Goal: Information Seeking & Learning: Learn about a topic

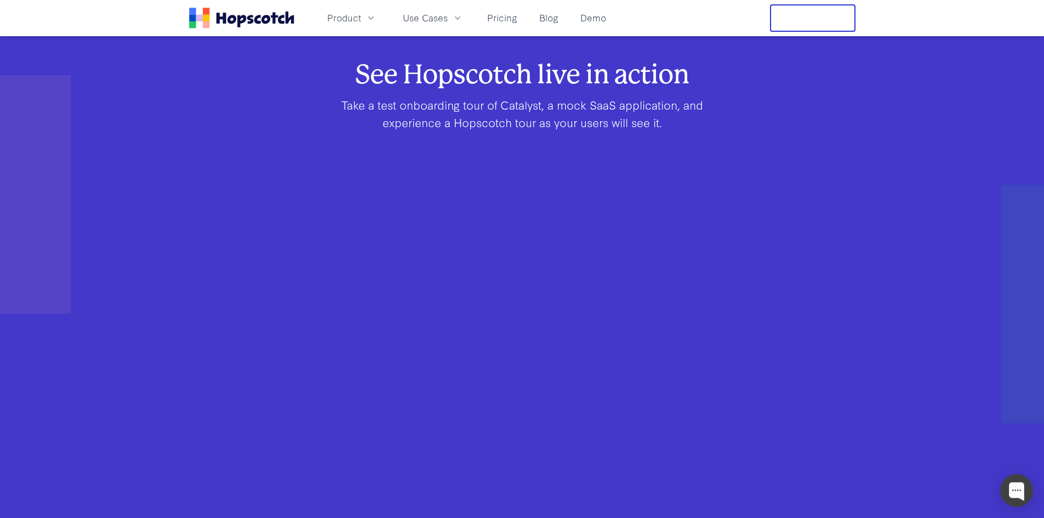
scroll to position [603, 0]
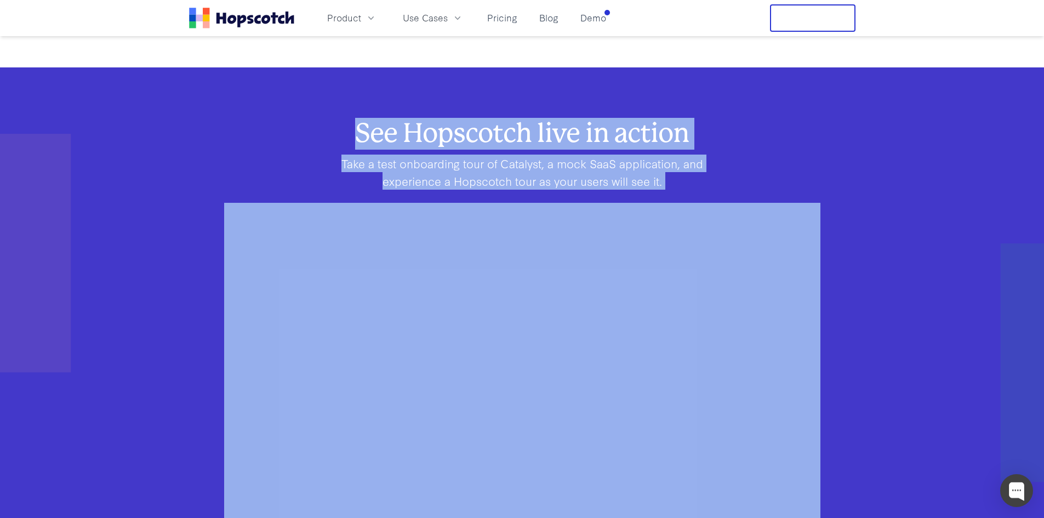
drag, startPoint x: 344, startPoint y: 139, endPoint x: 712, endPoint y: 199, distance: 373.3
click at [710, 199] on div "See Hopscotch live in action Take a test onboarding tour of Catalyst, a mock Sa…" at bounding box center [522, 382] width 596 height 521
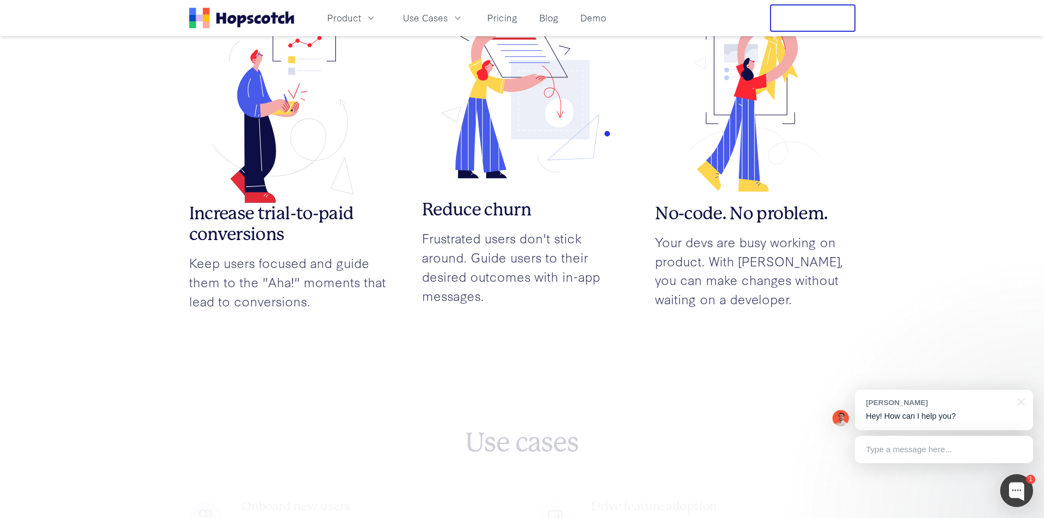
scroll to position [1480, 0]
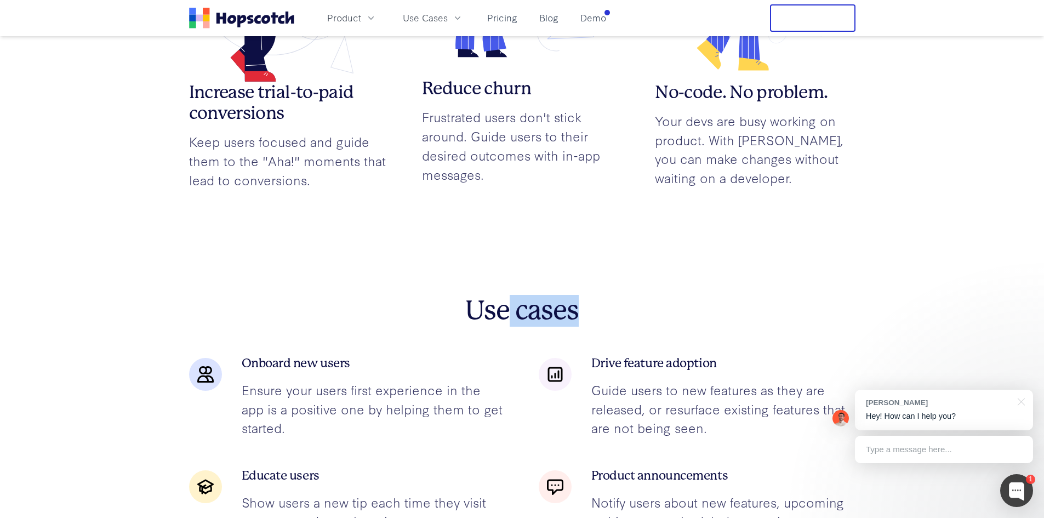
drag, startPoint x: 510, startPoint y: 315, endPoint x: 632, endPoint y: 330, distance: 123.2
click at [629, 329] on div "Use cases Onboard new users Ensure your users first experience in the app is a …" at bounding box center [522, 413] width 666 height 236
click at [632, 330] on div "Use cases Onboard new users Ensure your users first experience in the app is a …" at bounding box center [522, 413] width 666 height 236
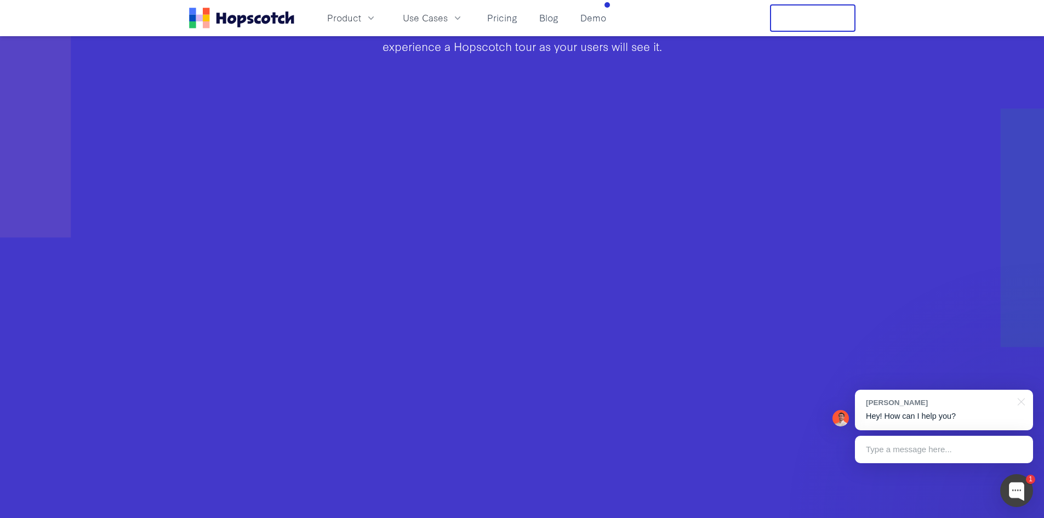
scroll to position [712, 0]
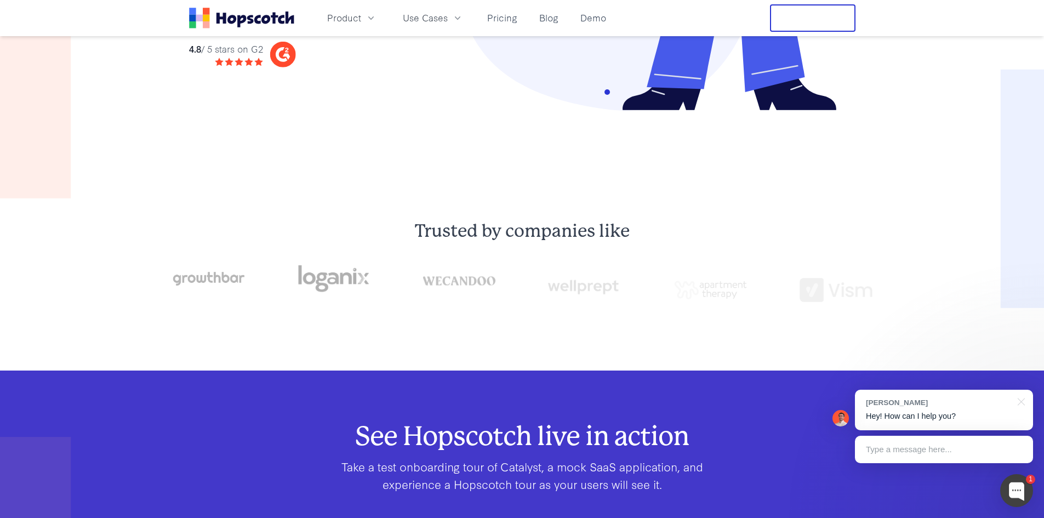
scroll to position [110, 0]
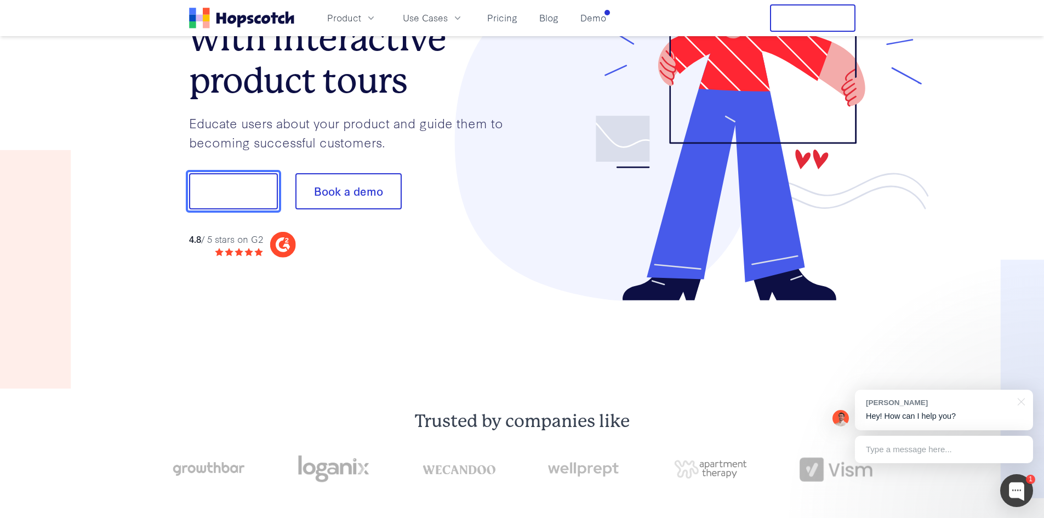
click at [265, 196] on button "Show me!" at bounding box center [233, 191] width 89 height 36
click at [250, 196] on button "Show me!" at bounding box center [233, 191] width 89 height 36
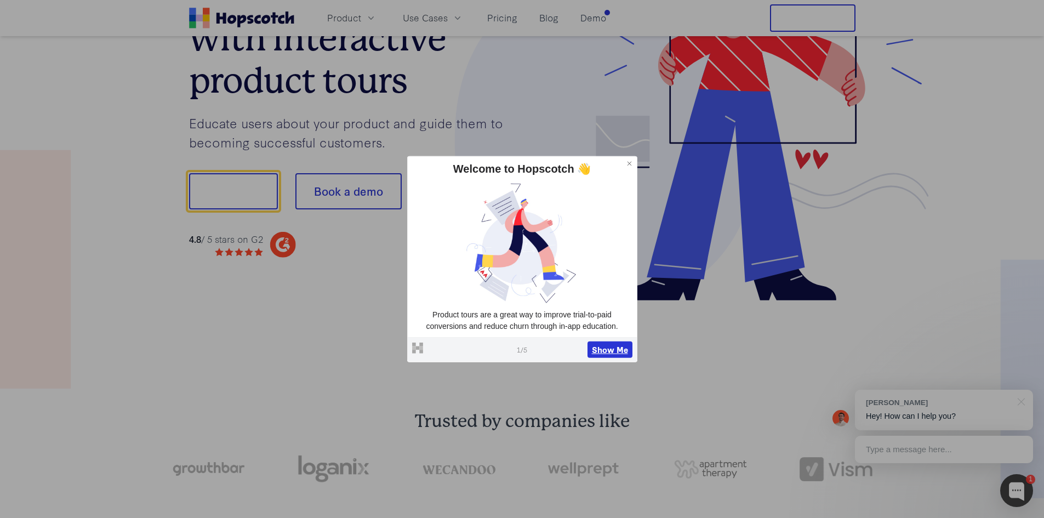
click at [608, 357] on button "Show Me" at bounding box center [609, 349] width 45 height 16
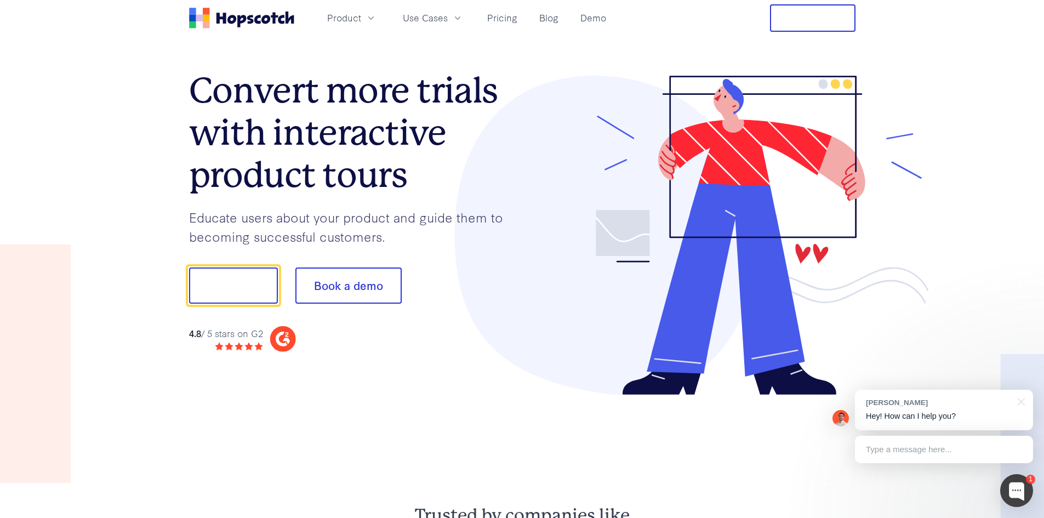
scroll to position [0, 0]
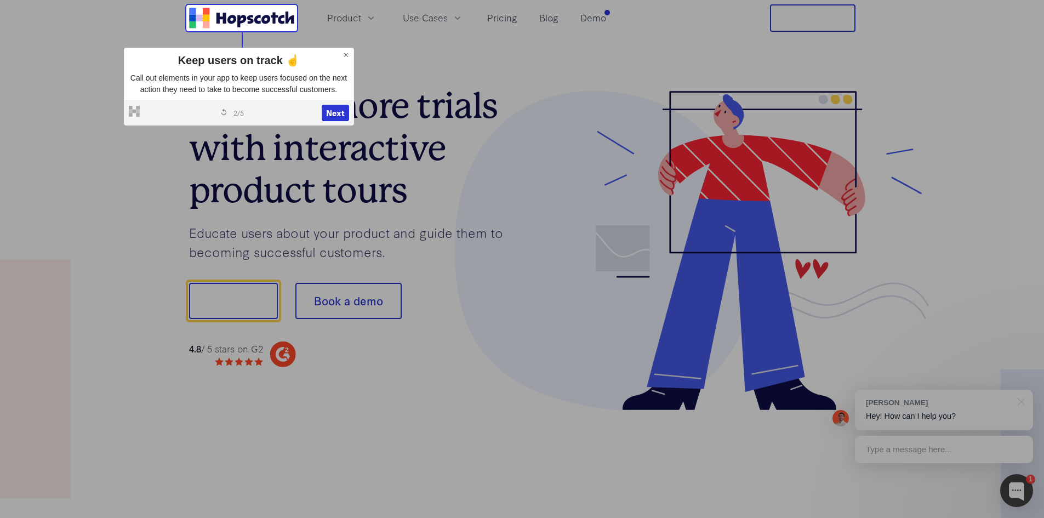
click at [318, 109] on div "Powered by Hopscotch Restart tour 2 / 5 Next" at bounding box center [238, 112] width 229 height 25
click at [339, 109] on button "Next" at bounding box center [335, 113] width 27 height 16
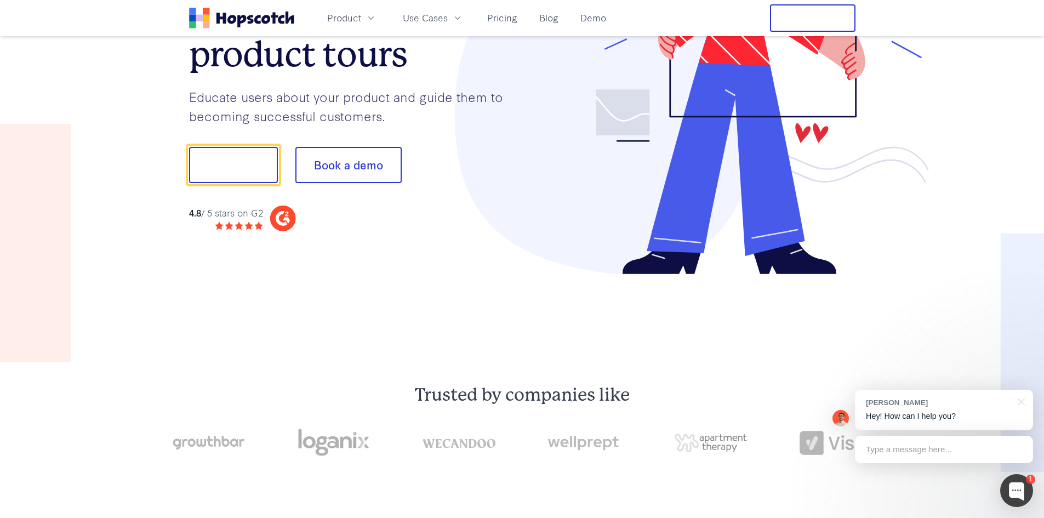
scroll to position [136, 0]
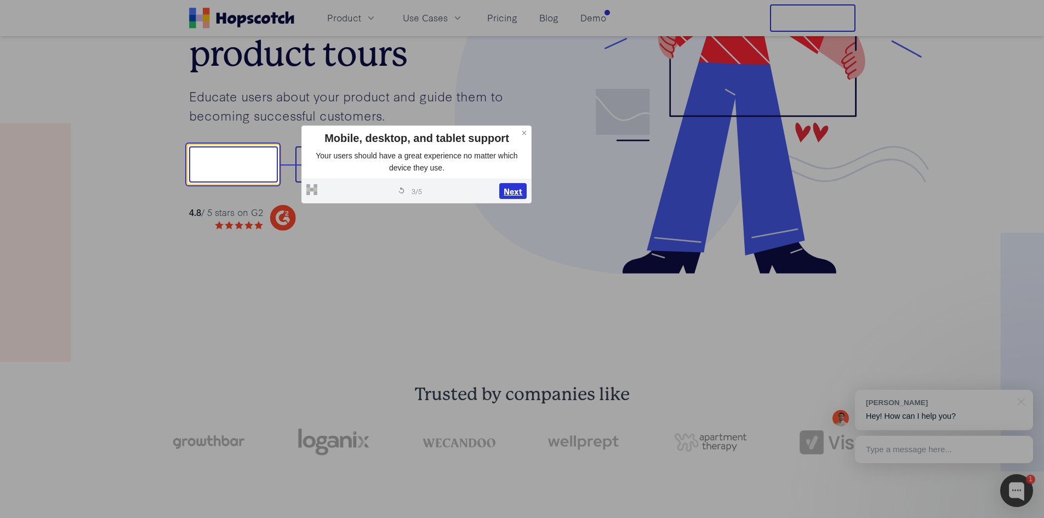
click at [512, 183] on button "Next" at bounding box center [512, 191] width 27 height 16
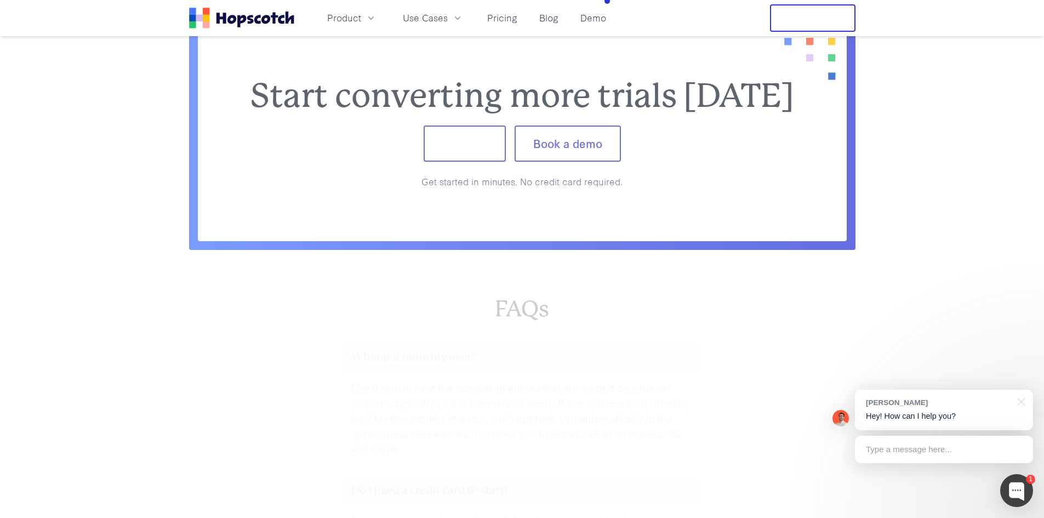
scroll to position [4593, 0]
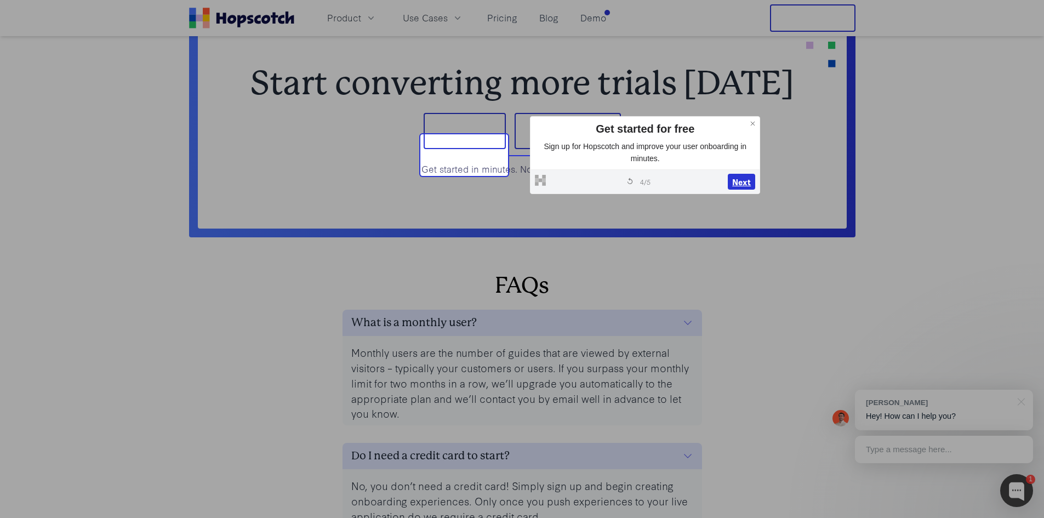
click at [740, 182] on button "Next" at bounding box center [741, 182] width 27 height 16
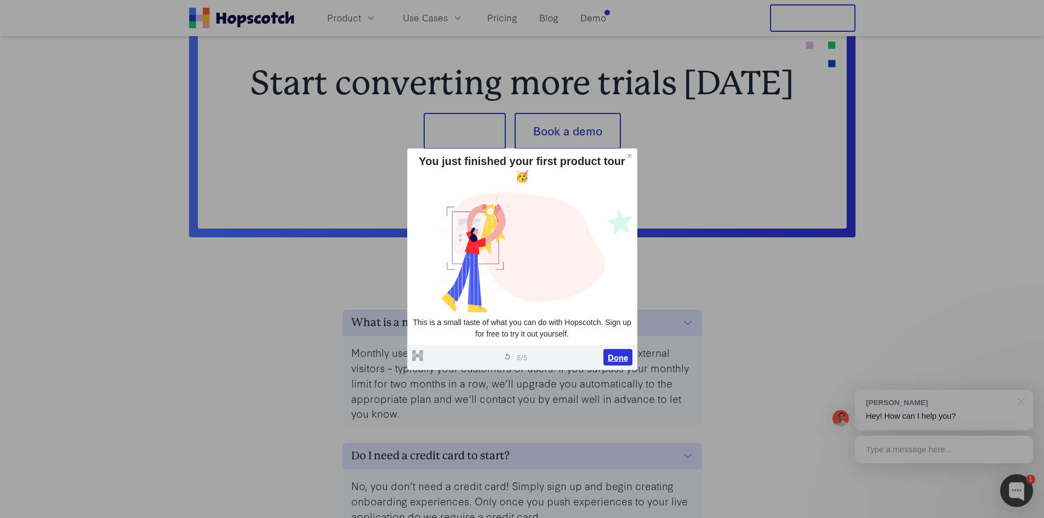
click at [616, 356] on button "Done" at bounding box center [617, 357] width 29 height 16
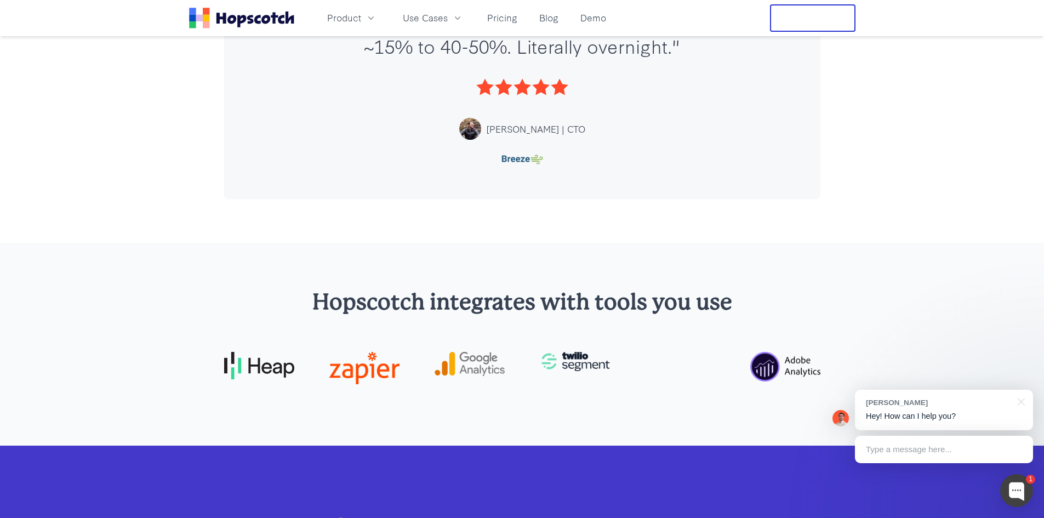
scroll to position [2456, 0]
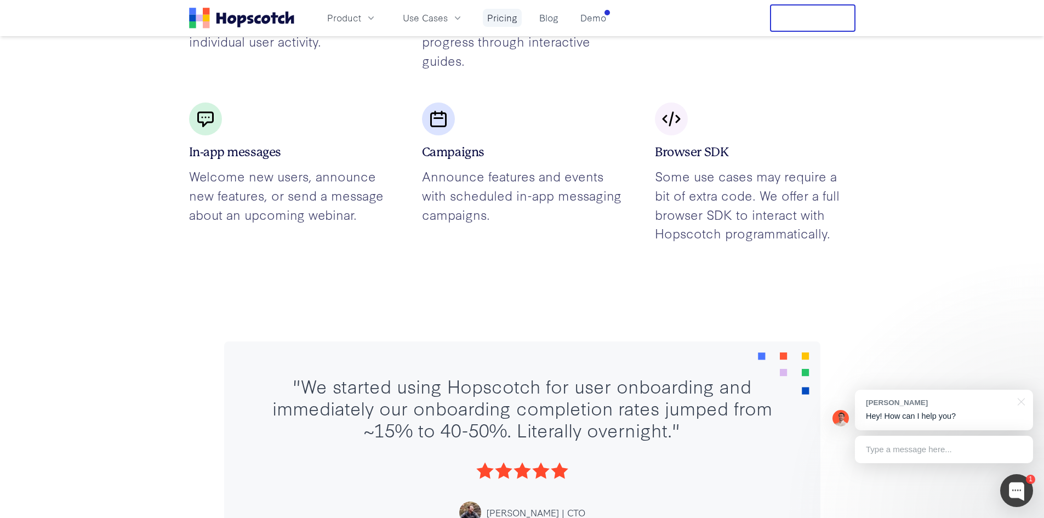
click at [512, 13] on link "Pricing" at bounding box center [502, 18] width 39 height 18
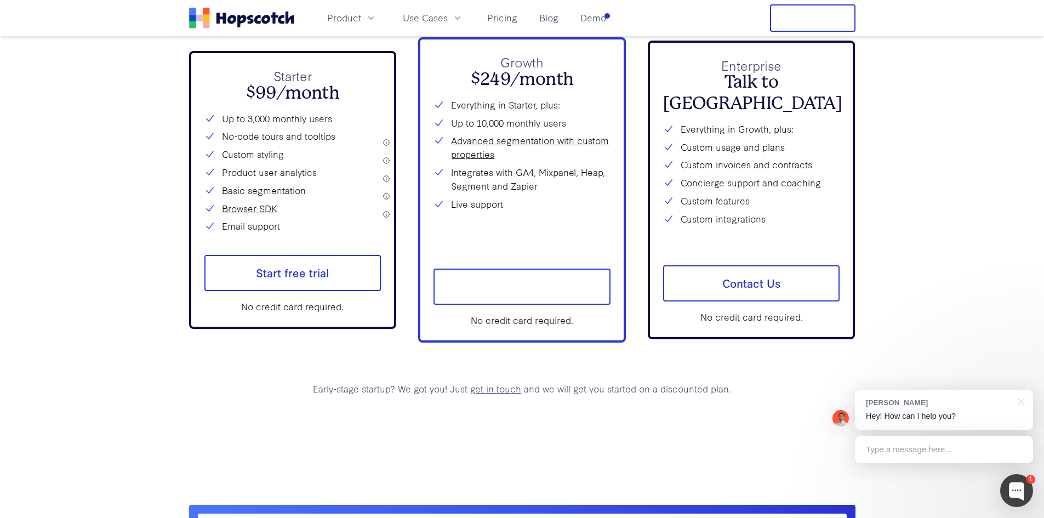
scroll to position [4098, 0]
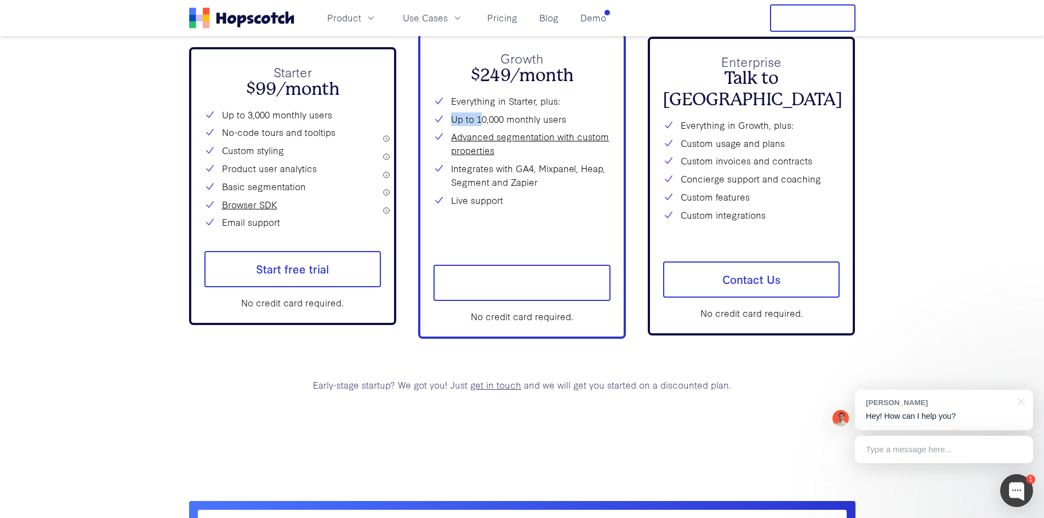
drag, startPoint x: 574, startPoint y: 140, endPoint x: 480, endPoint y: 140, distance: 93.7
click at [480, 126] on li "Up to 10,000 monthly users" at bounding box center [521, 119] width 177 height 14
click at [485, 126] on li "Up to 10,000 monthly users" at bounding box center [521, 119] width 177 height 14
drag, startPoint x: 479, startPoint y: 141, endPoint x: 564, endPoint y: 144, distance: 85.6
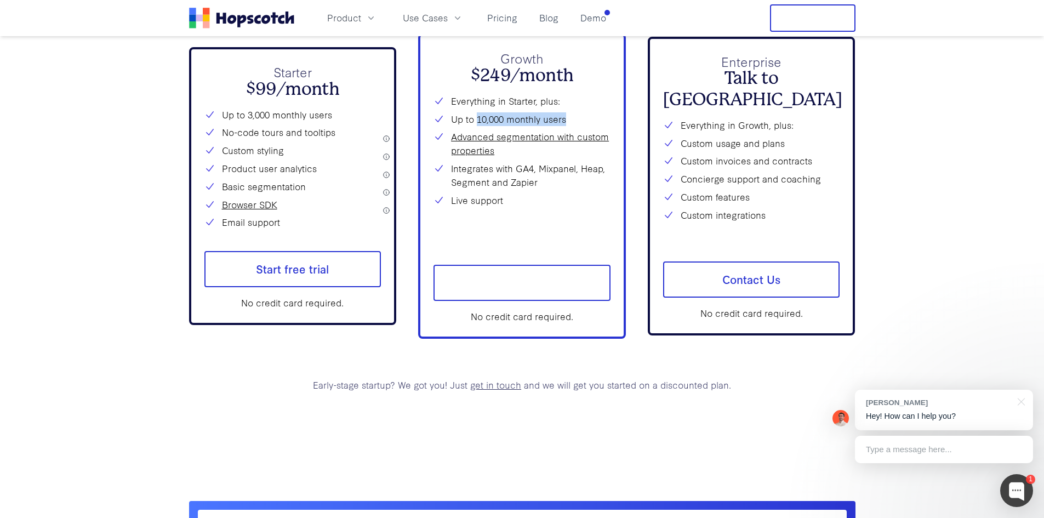
click at [564, 126] on li "Up to 10,000 monthly users" at bounding box center [521, 119] width 177 height 14
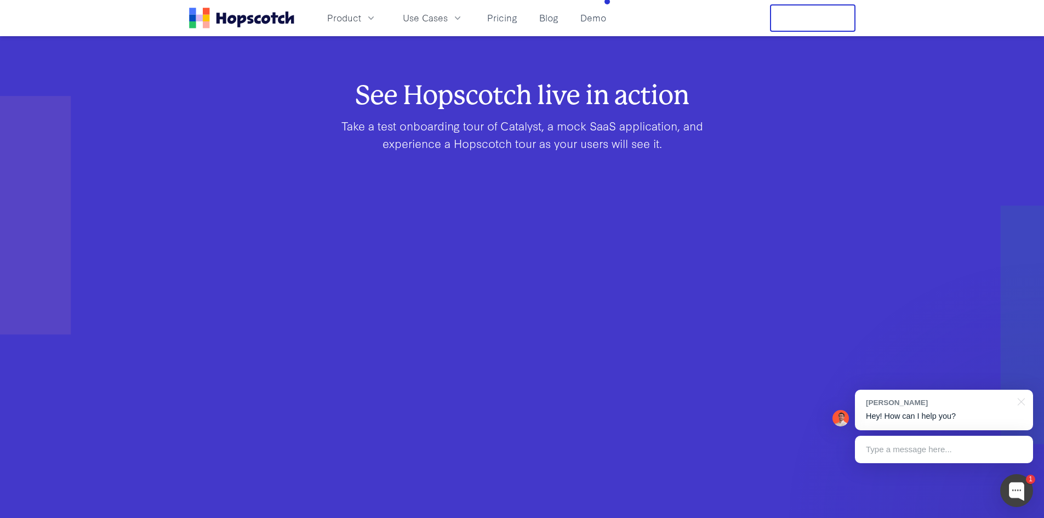
scroll to position [645, 0]
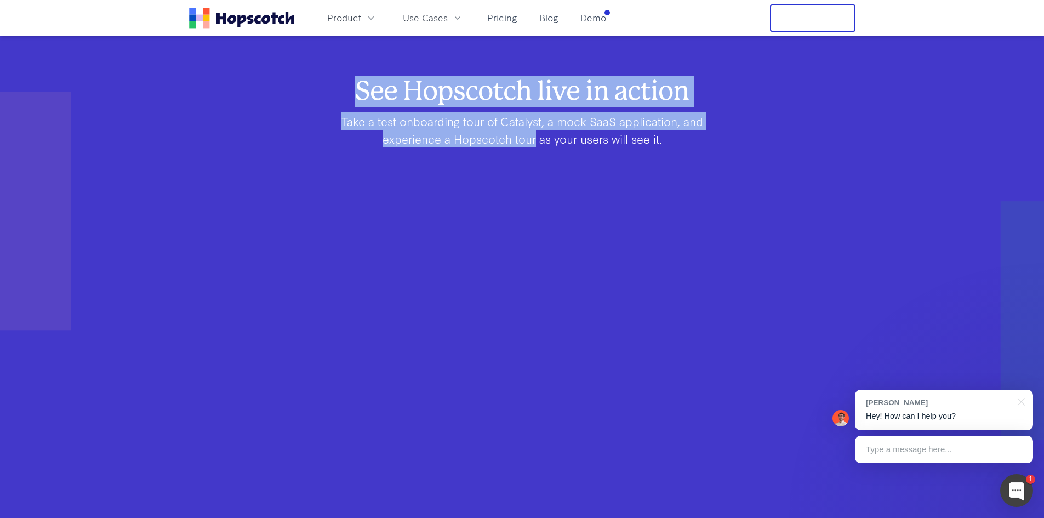
drag, startPoint x: 365, startPoint y: 106, endPoint x: 563, endPoint y: 140, distance: 201.2
click at [556, 139] on div "See Hopscotch live in action Take a test onboarding tour of Catalyst, a mock Sa…" at bounding box center [522, 340] width 596 height 521
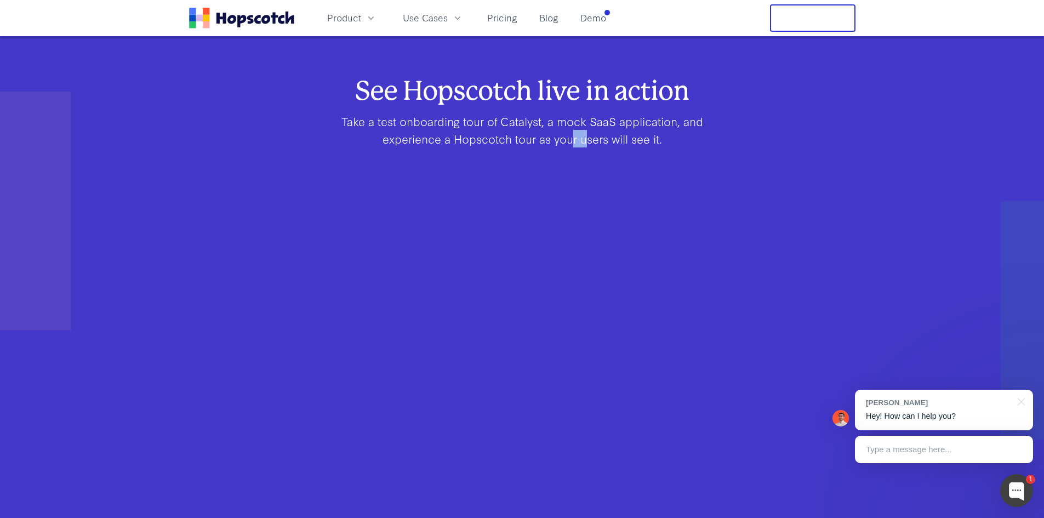
drag, startPoint x: 602, startPoint y: 137, endPoint x: 617, endPoint y: 136, distance: 14.8
click at [617, 136] on p "Take a test onboarding tour of Catalyst, a mock SaaS application, and experienc…" at bounding box center [522, 129] width 421 height 35
click at [659, 136] on p "Take a test onboarding tour of Catalyst, a mock SaaS application, and experienc…" at bounding box center [522, 129] width 421 height 35
click at [692, 135] on p "Take a test onboarding tour of Catalyst, a mock SaaS application, and experienc…" at bounding box center [522, 129] width 421 height 35
drag, startPoint x: 692, startPoint y: 135, endPoint x: 610, endPoint y: 117, distance: 83.6
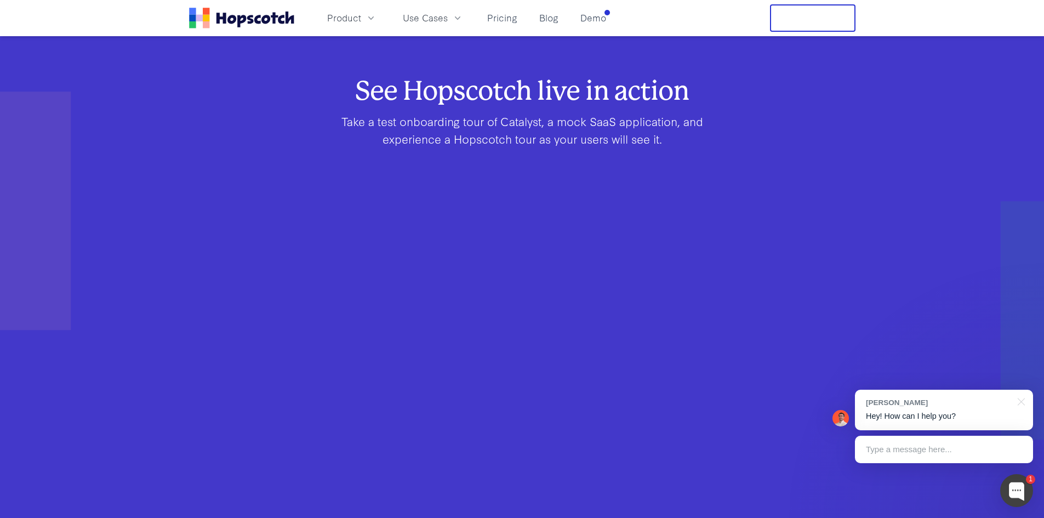
click at [682, 135] on p "Take a test onboarding tour of Catalyst, a mock SaaS application, and experienc…" at bounding box center [522, 129] width 421 height 35
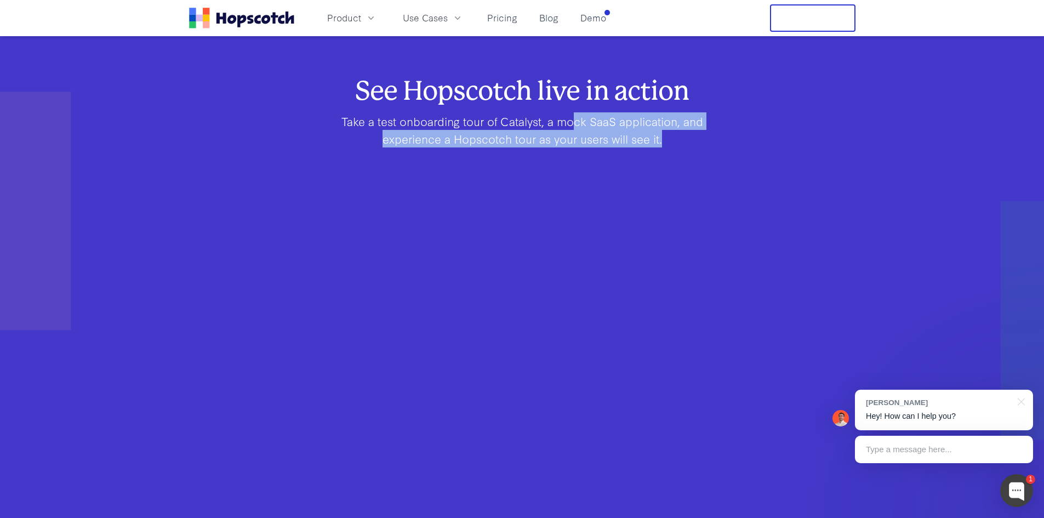
drag, startPoint x: 610, startPoint y: 117, endPoint x: 573, endPoint y: 108, distance: 38.9
click at [573, 109] on div "See Hopscotch live in action Take a test onboarding tour of Catalyst, a mock Sa…" at bounding box center [522, 340] width 596 height 521
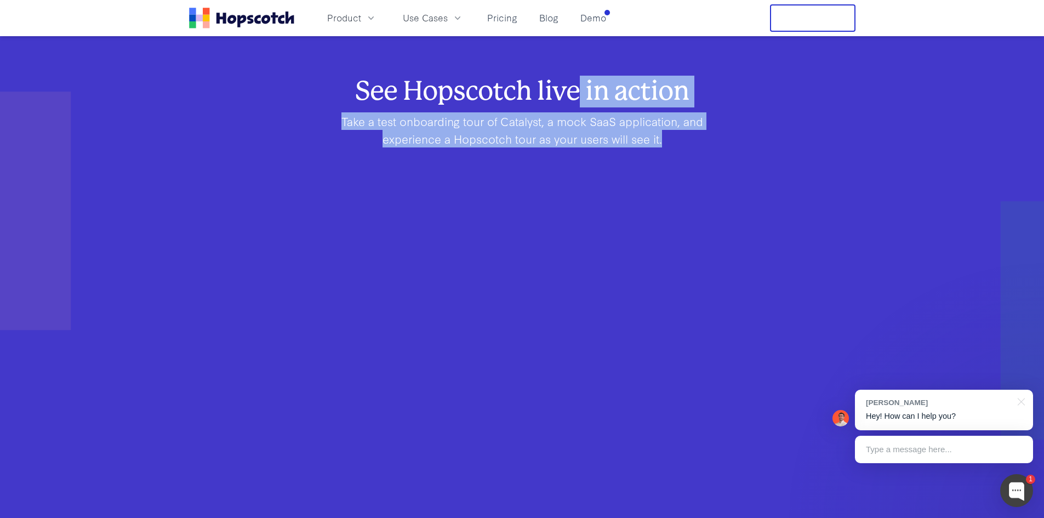
drag, startPoint x: 580, startPoint y: 103, endPoint x: 710, endPoint y: 123, distance: 131.9
click at [710, 133] on div "See Hopscotch live in action Take a test onboarding tour of Catalyst, a mock Sa…" at bounding box center [522, 340] width 596 height 521
drag, startPoint x: 830, startPoint y: 106, endPoint x: 931, endPoint y: 128, distance: 103.1
click at [931, 128] on div "See Hopscotch live in action Take a test onboarding tour of Catalyst, a mock Sa…" at bounding box center [522, 340] width 1044 height 521
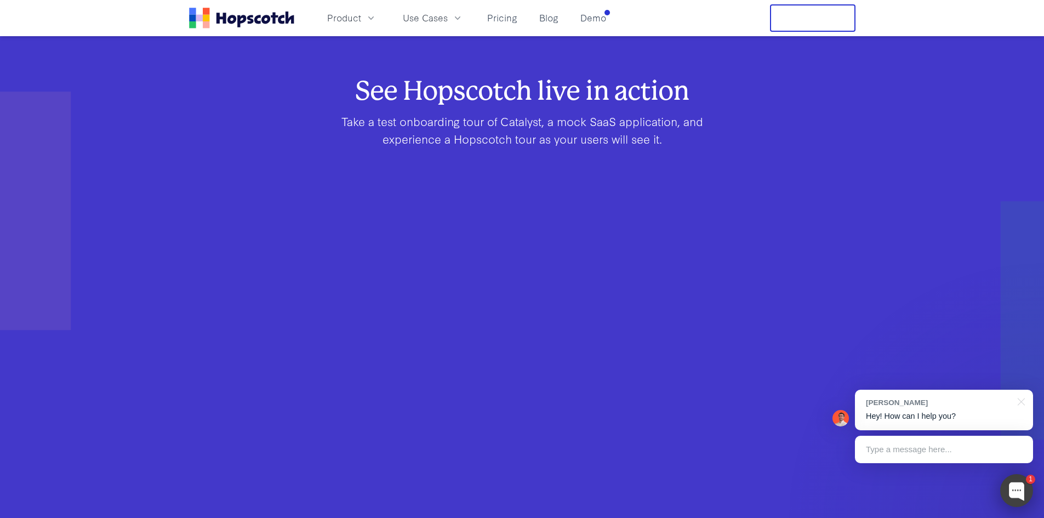
click at [1018, 493] on div at bounding box center [1016, 490] width 33 height 33
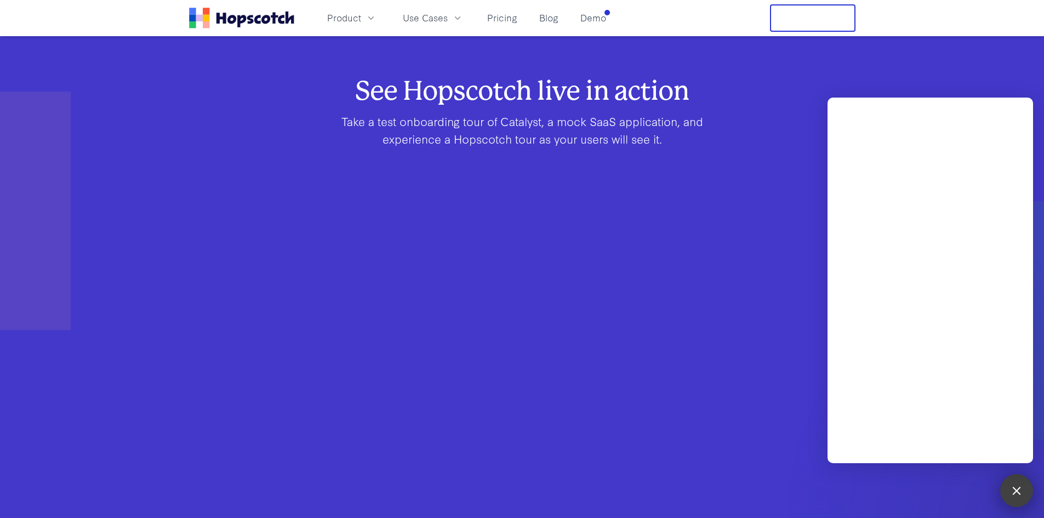
click at [1018, 493] on div at bounding box center [1016, 490] width 15 height 15
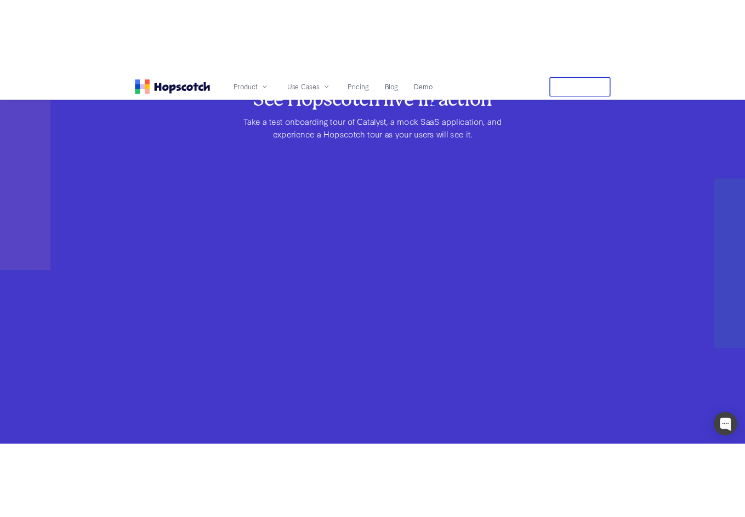
scroll to position [755, 0]
